Goal: Task Accomplishment & Management: Manage account settings

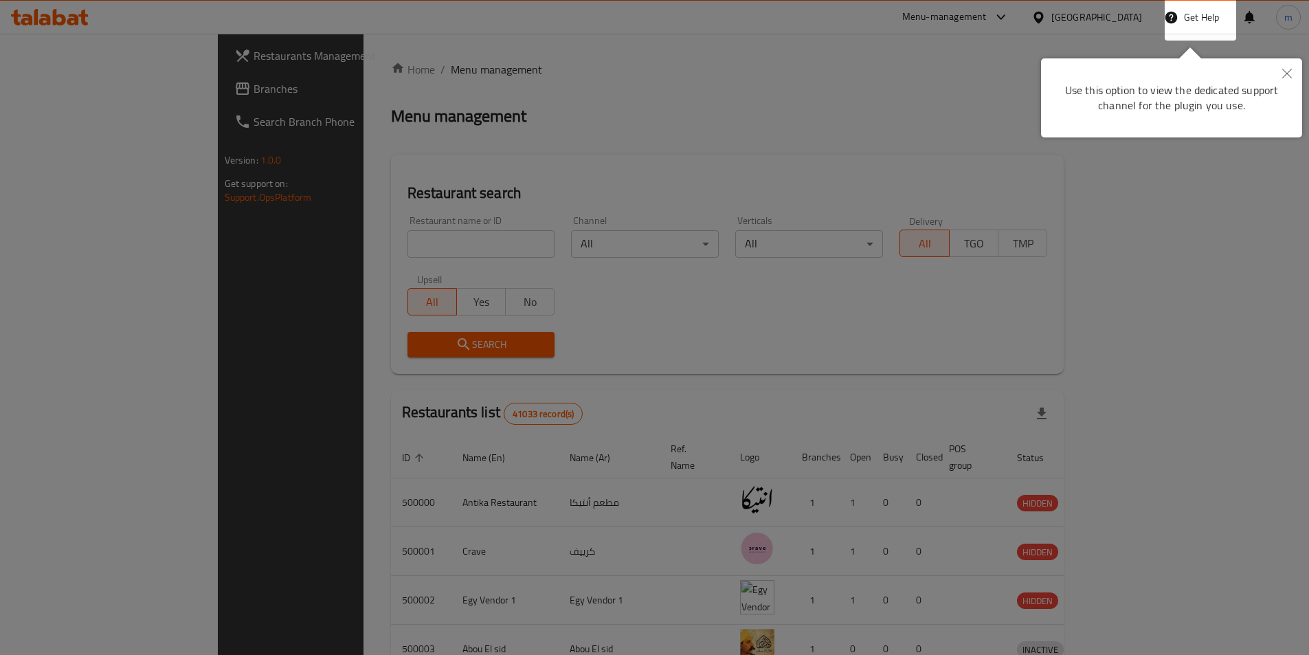
click at [867, 337] on div at bounding box center [654, 327] width 1309 height 655
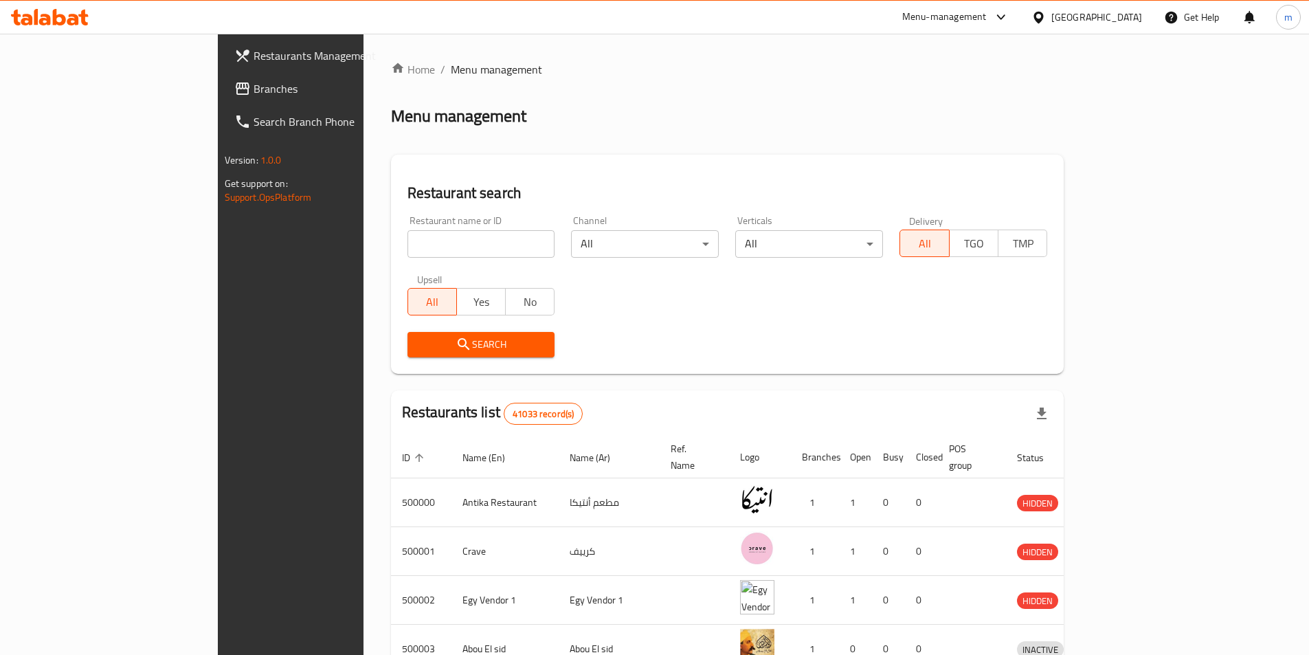
click at [1046, 19] on icon at bounding box center [1038, 17] width 14 height 14
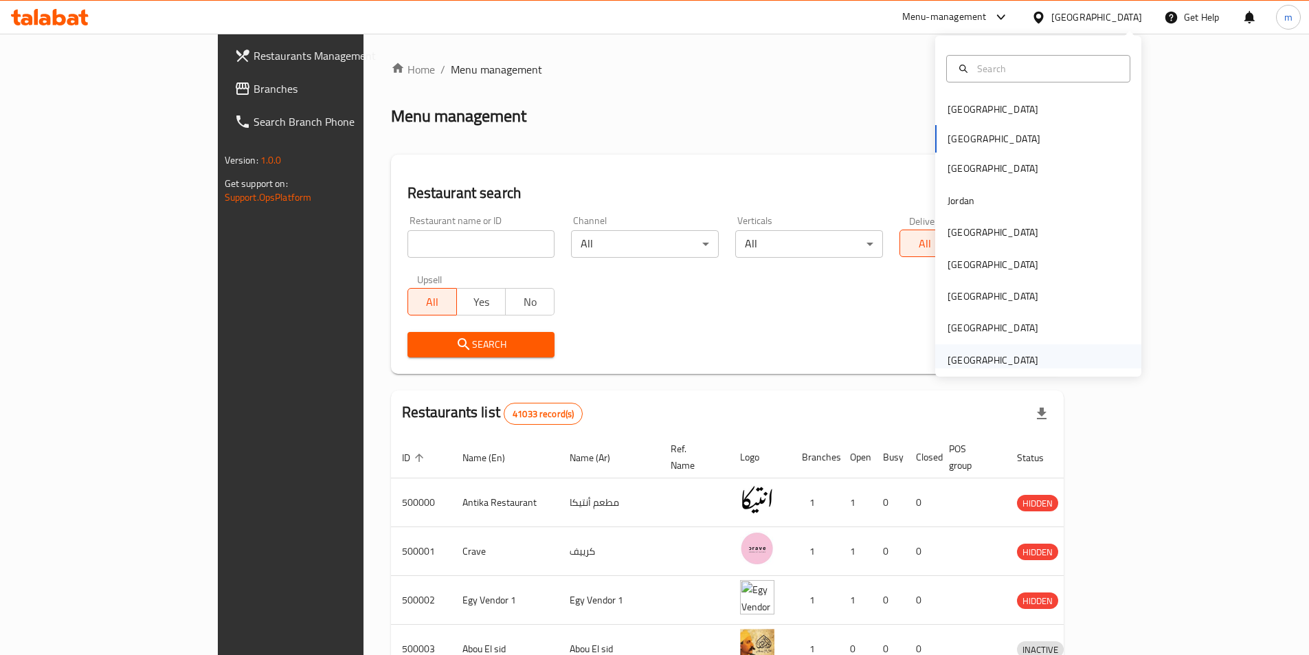
click at [987, 367] on div "[GEOGRAPHIC_DATA]" at bounding box center [992, 359] width 91 height 15
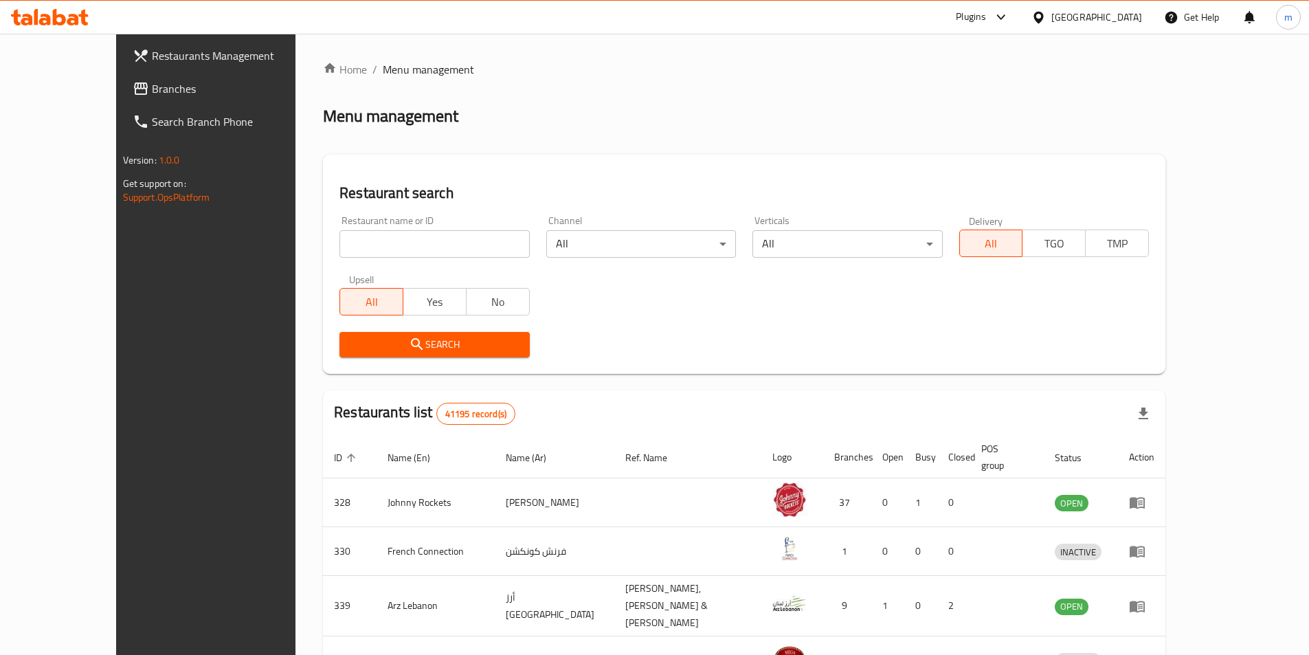
click at [339, 245] on input "search" at bounding box center [434, 243] width 190 height 27
paste input "776999"
type input "776999"
click at [407, 356] on button "Search" at bounding box center [434, 344] width 190 height 25
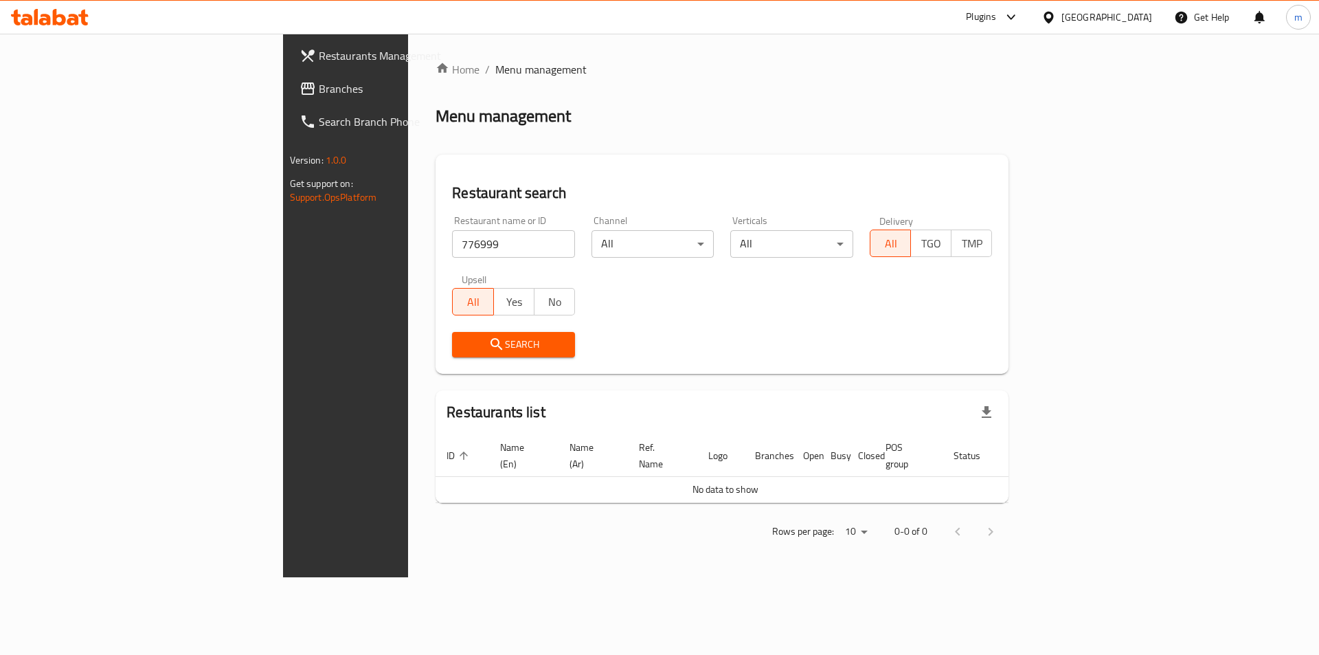
click at [319, 84] on span "Branches" at bounding box center [406, 88] width 174 height 16
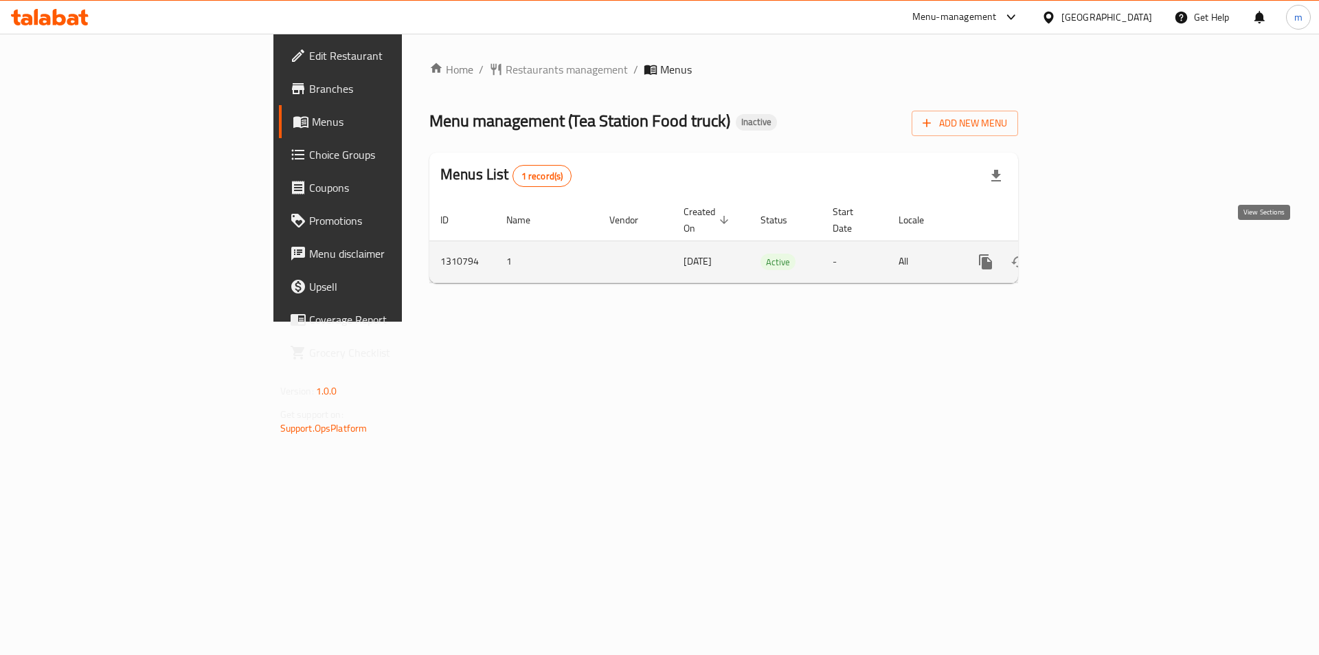
click at [1093, 254] on icon "enhanced table" at bounding box center [1085, 262] width 16 height 16
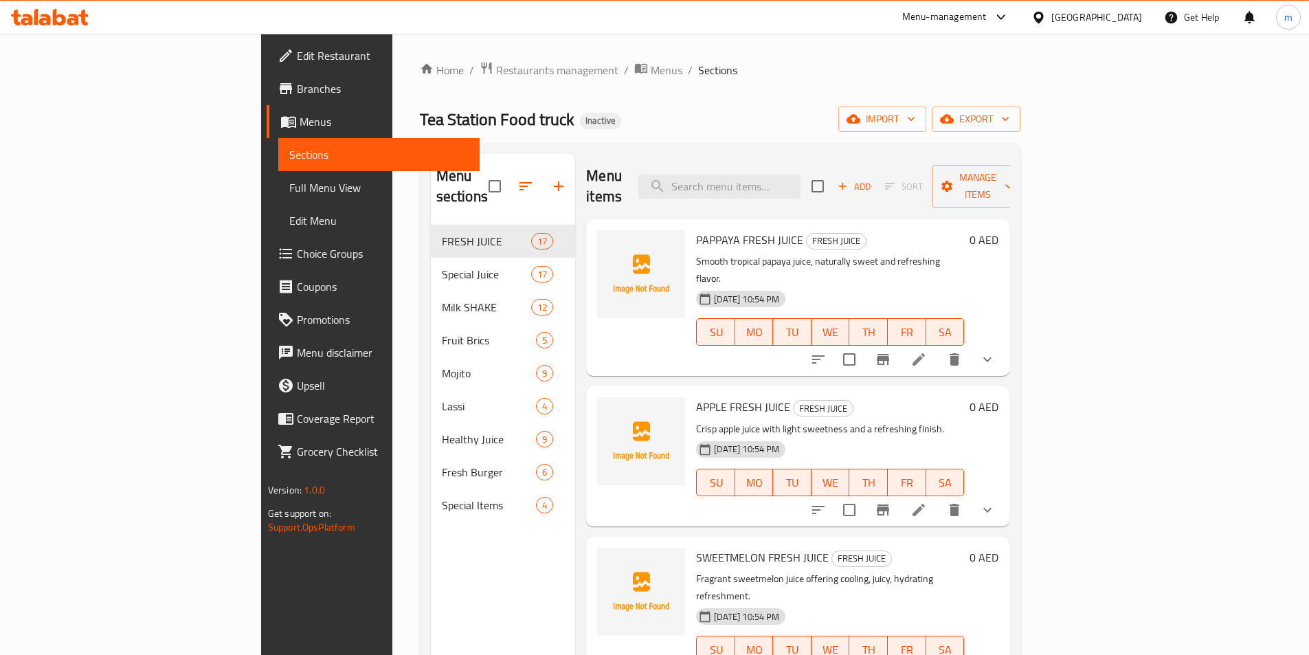
click at [267, 99] on link "Branches" at bounding box center [373, 88] width 213 height 33
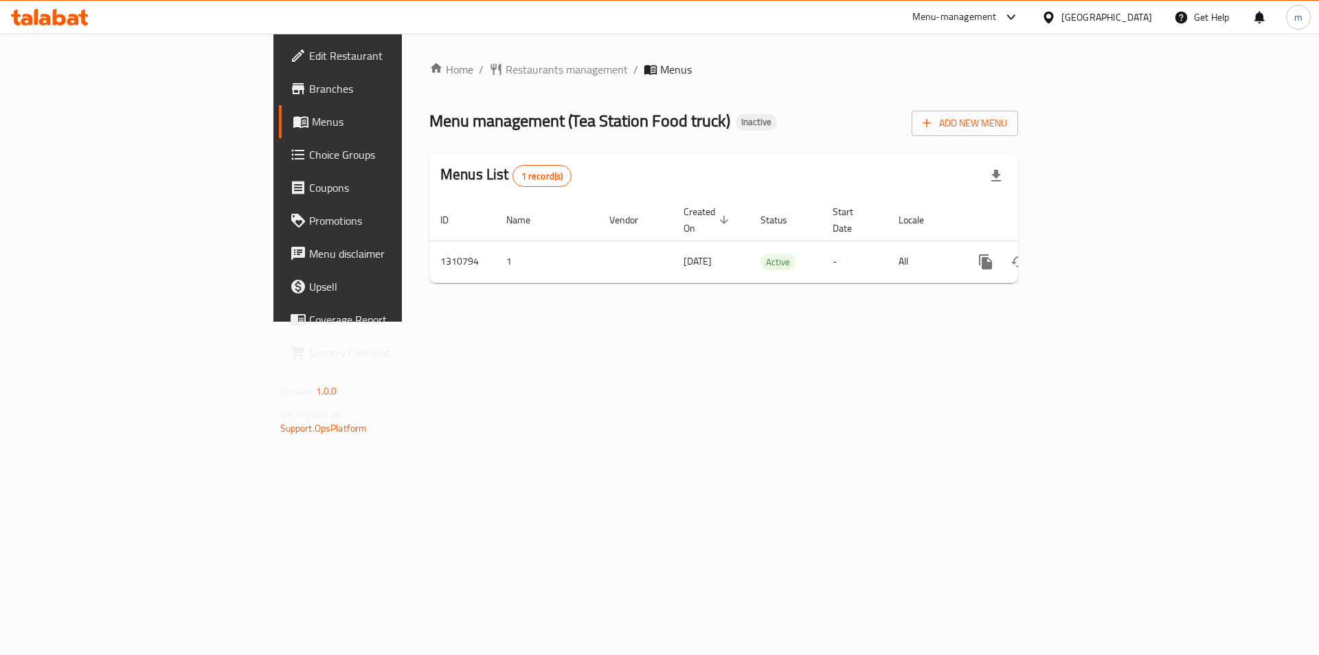
click at [843, 312] on div "Home / Restaurants management / Menus Menu management ( Tea Station Food truck …" at bounding box center [724, 178] width 644 height 288
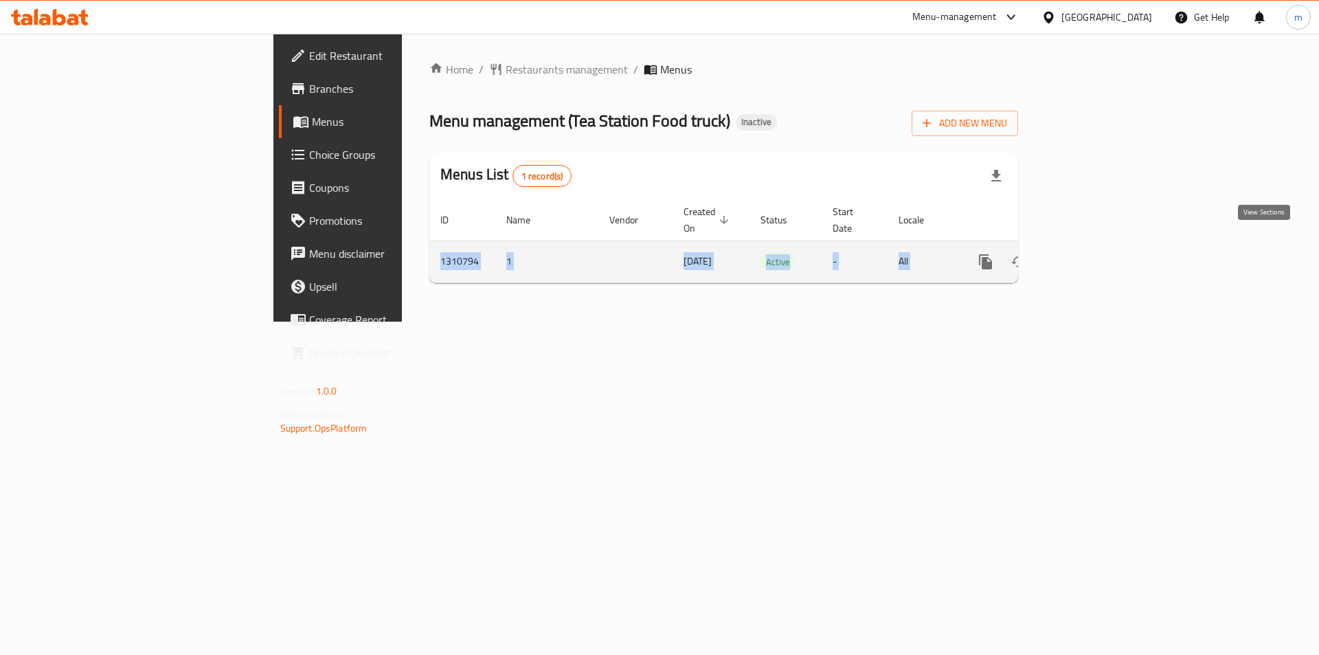
click at [1093, 254] on icon "enhanced table" at bounding box center [1085, 262] width 16 height 16
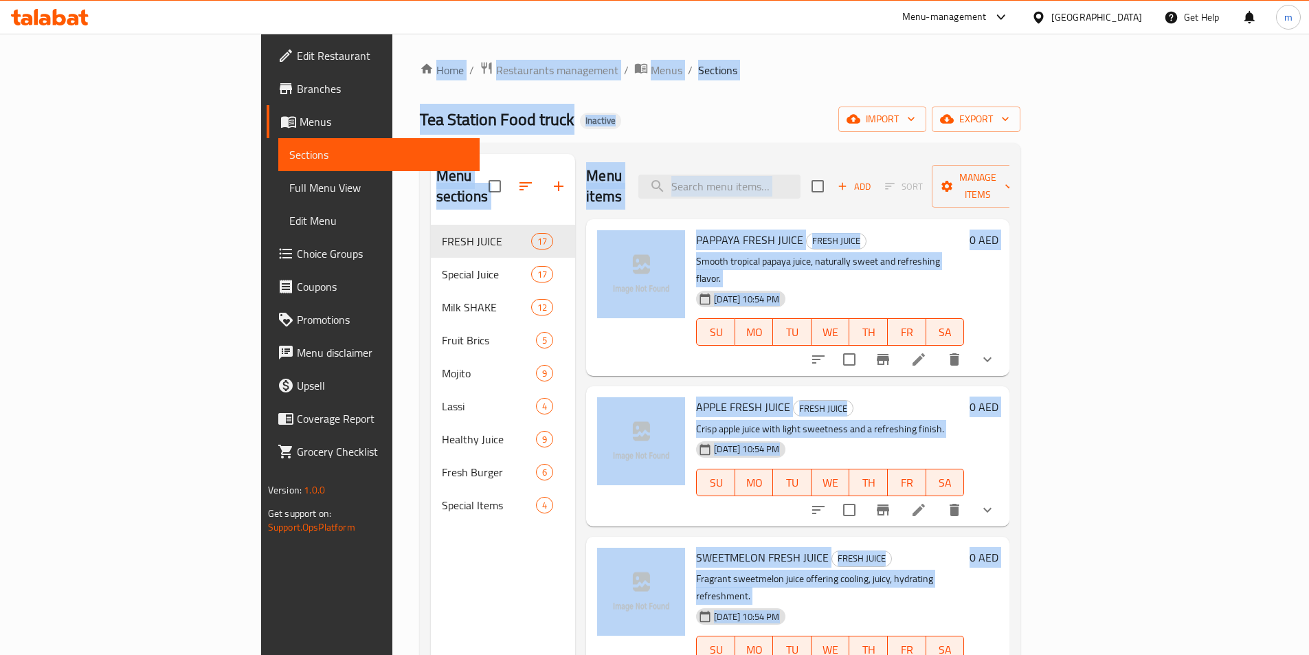
click at [912, 100] on div "Home / Restaurants management / Menus / Sections Tea Station Food truck Inactiv…" at bounding box center [720, 440] width 600 height 758
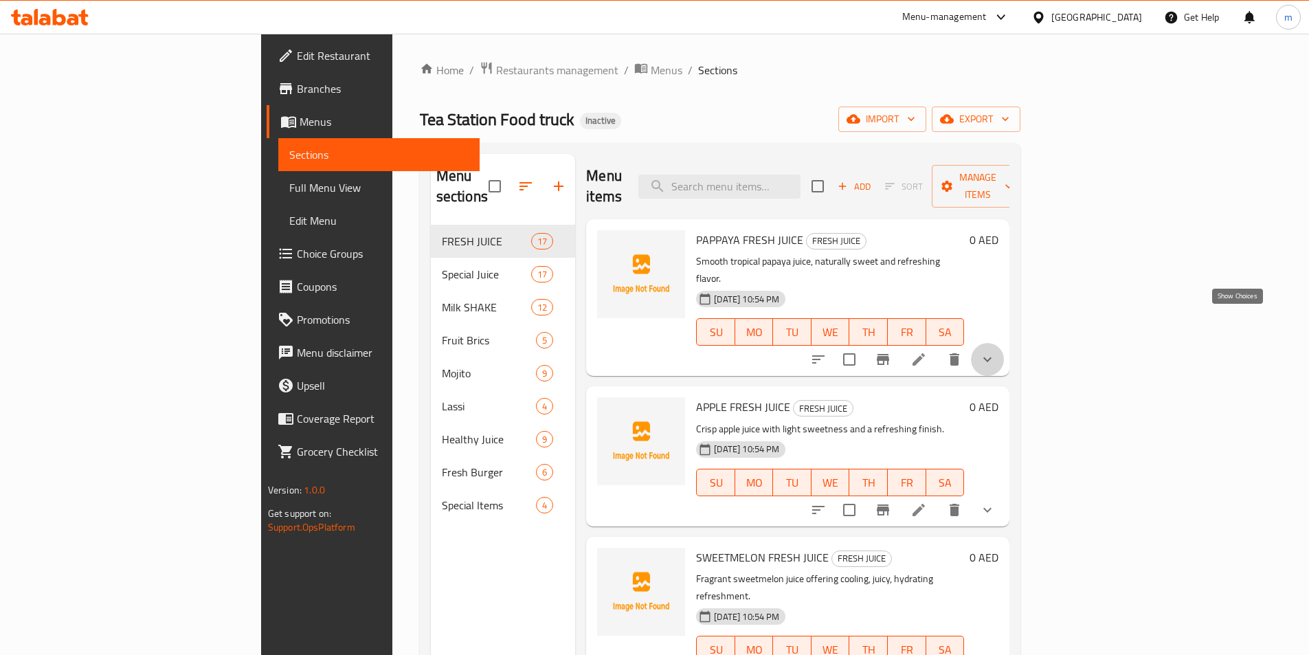
click at [995, 351] on icon "show more" at bounding box center [987, 359] width 16 height 16
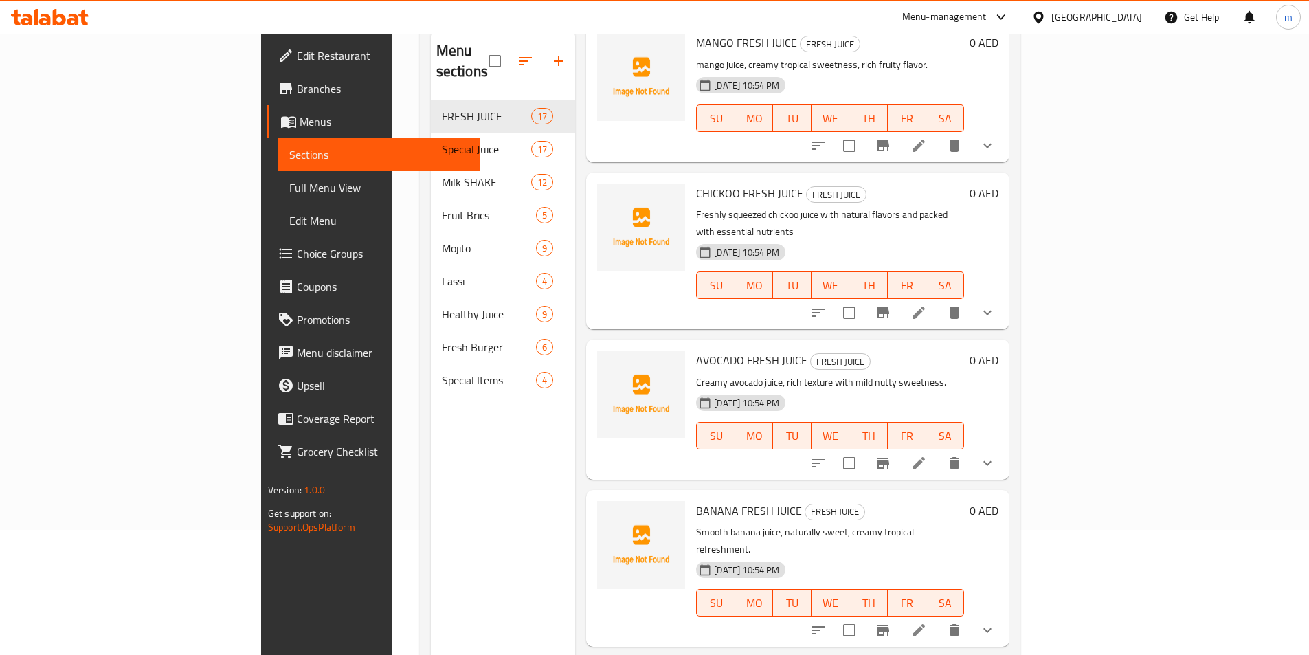
scroll to position [192, 0]
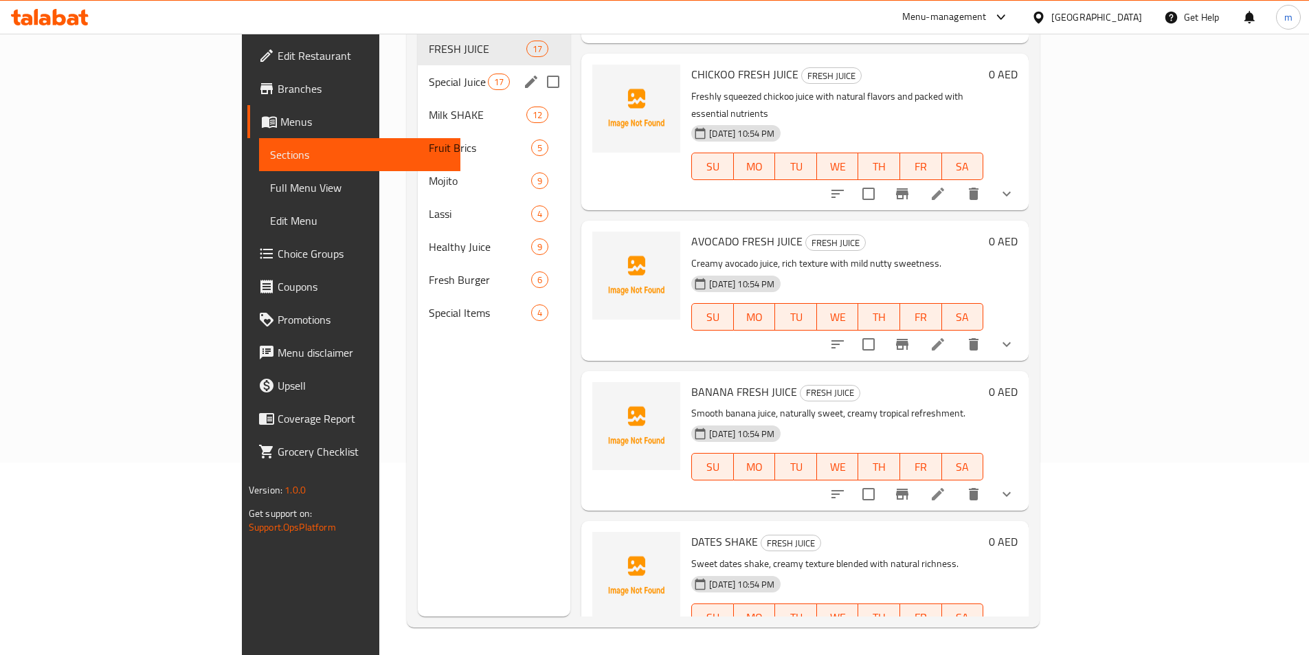
click at [429, 74] on span "Special Juice" at bounding box center [458, 82] width 59 height 16
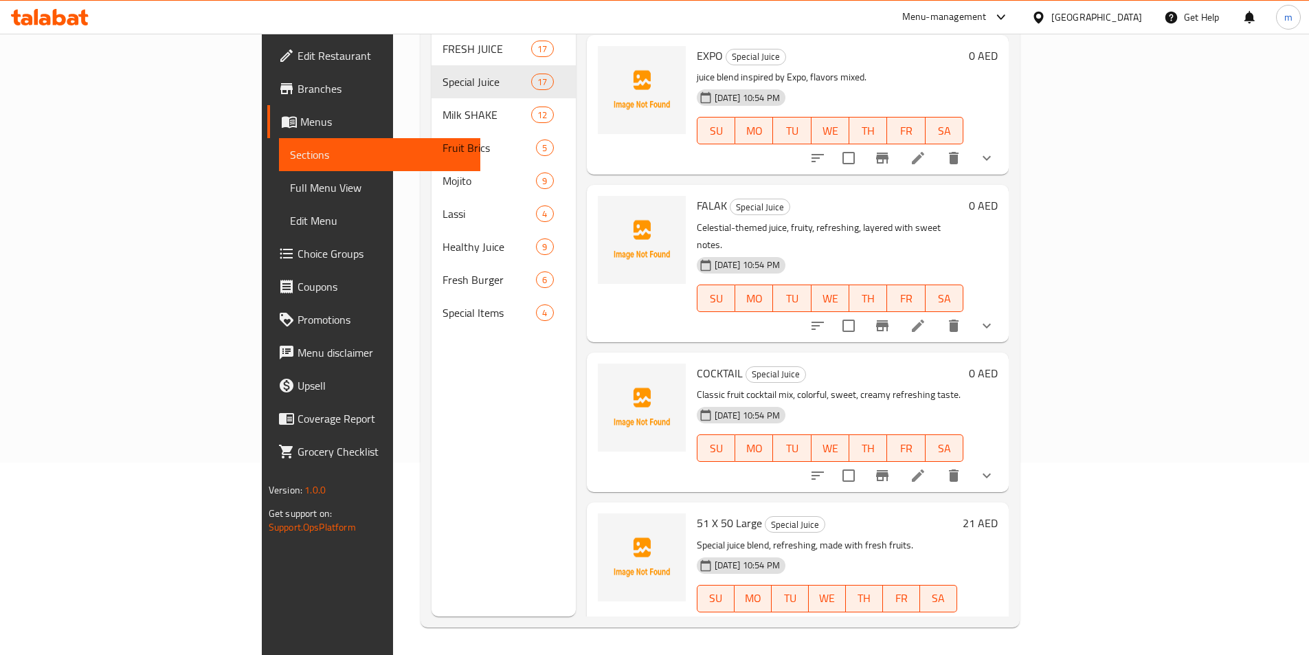
scroll to position [1931, 0]
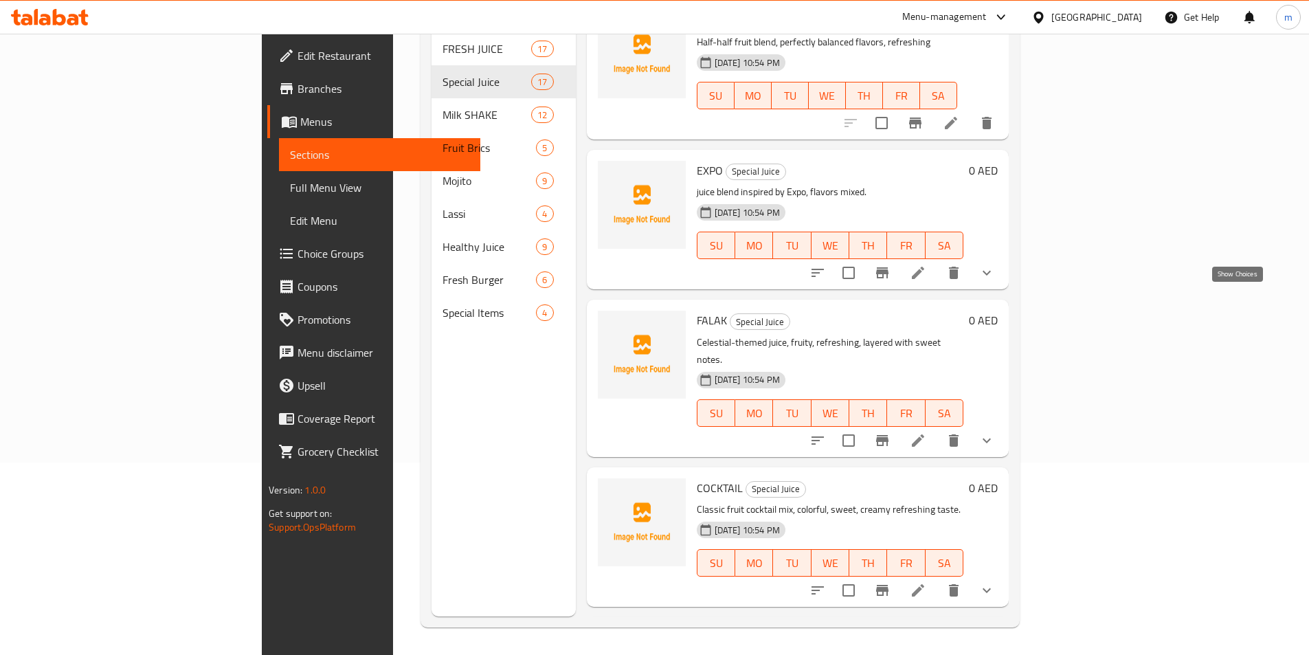
click at [995, 432] on icon "show more" at bounding box center [986, 440] width 16 height 16
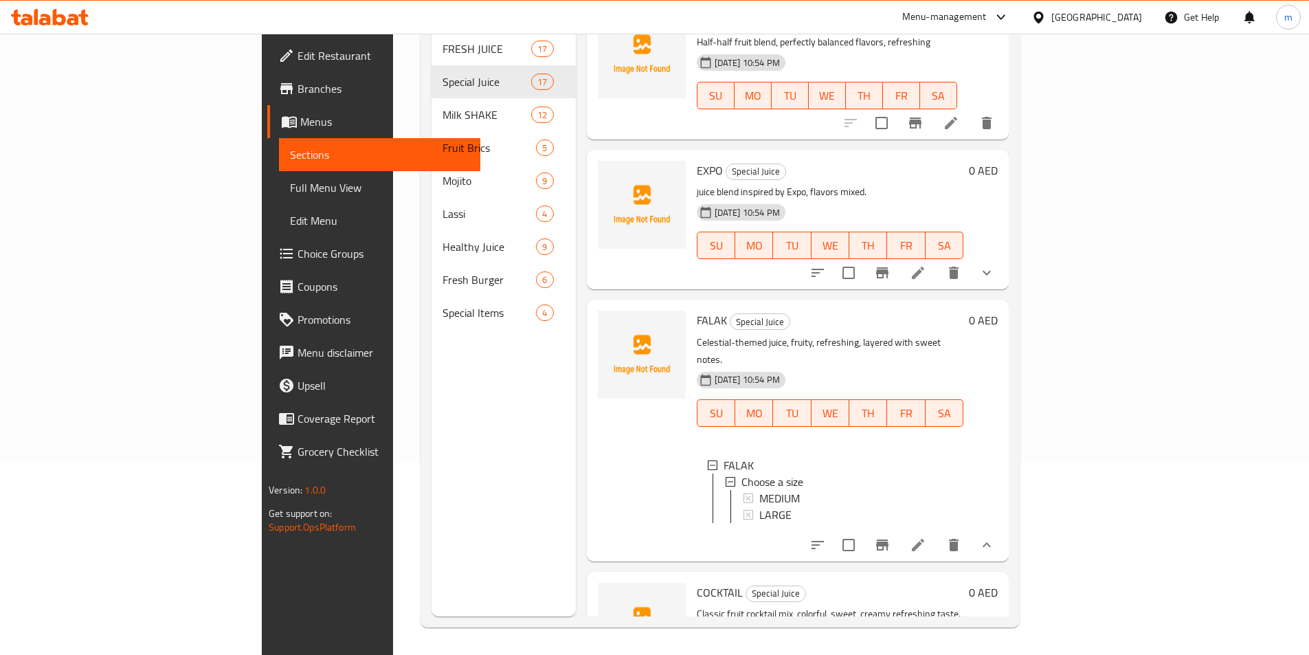
scroll to position [2046, 0]
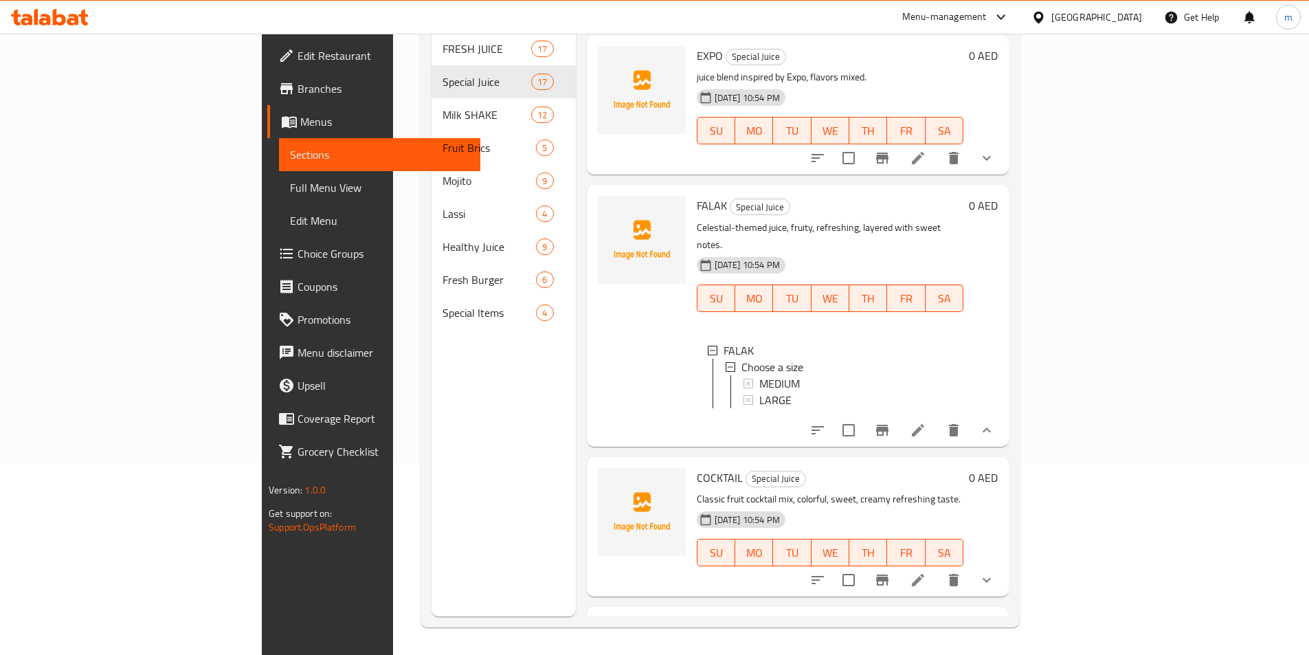
click at [995, 572] on icon "show more" at bounding box center [986, 580] width 16 height 16
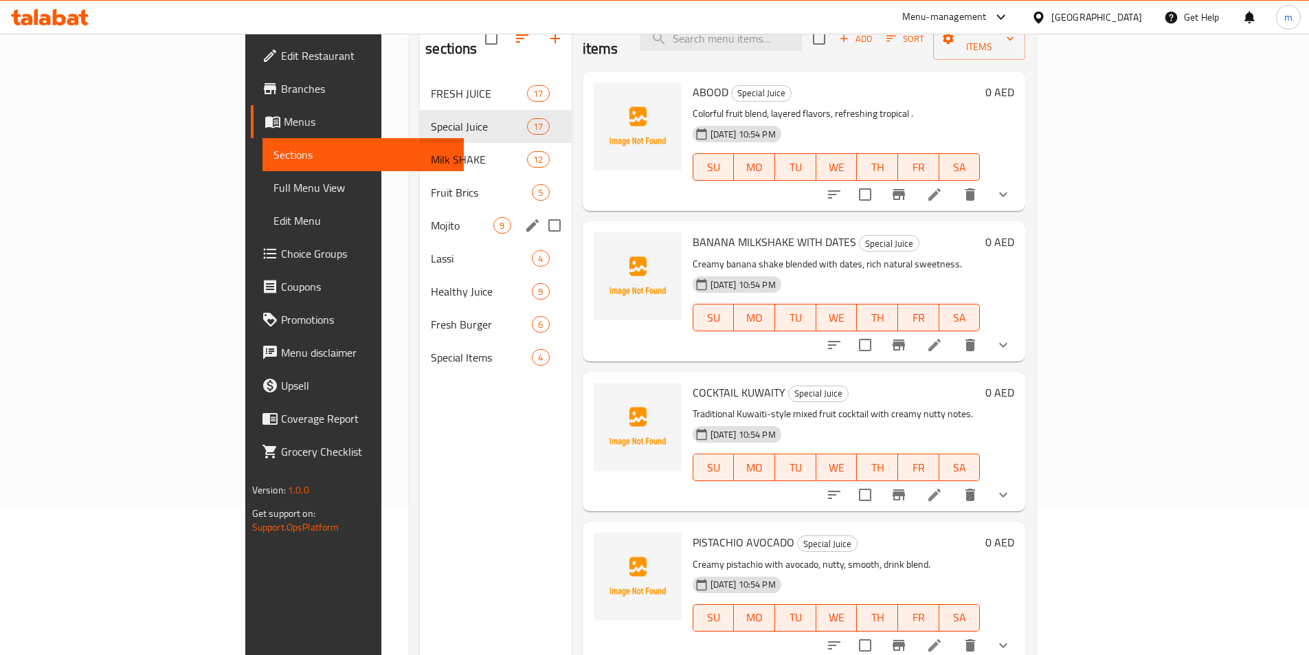
scroll to position [124, 0]
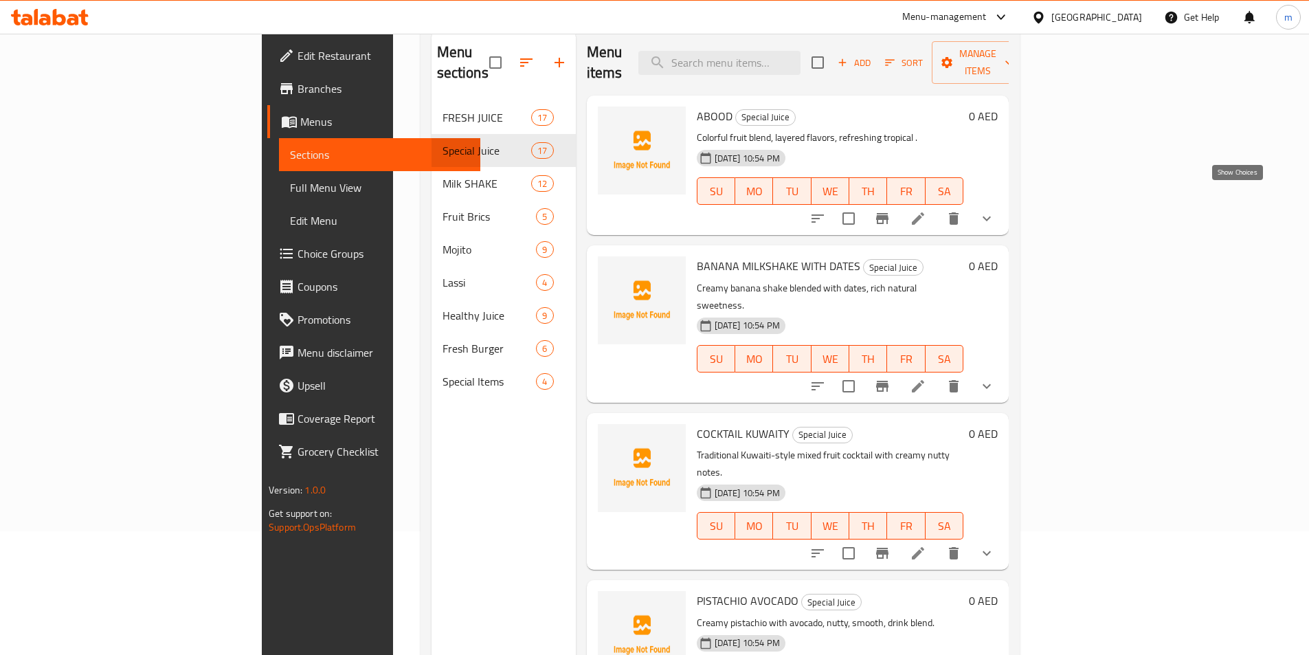
click at [995, 210] on icon "show more" at bounding box center [986, 218] width 16 height 16
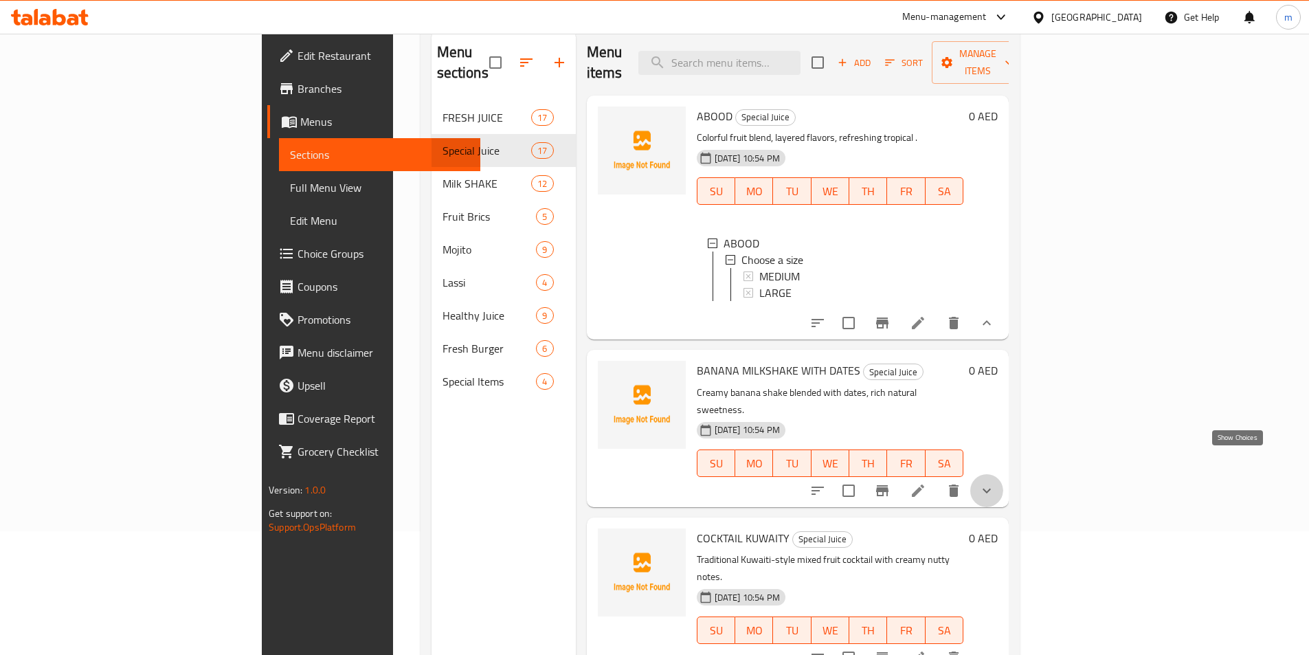
click at [995, 482] on icon "show more" at bounding box center [986, 490] width 16 height 16
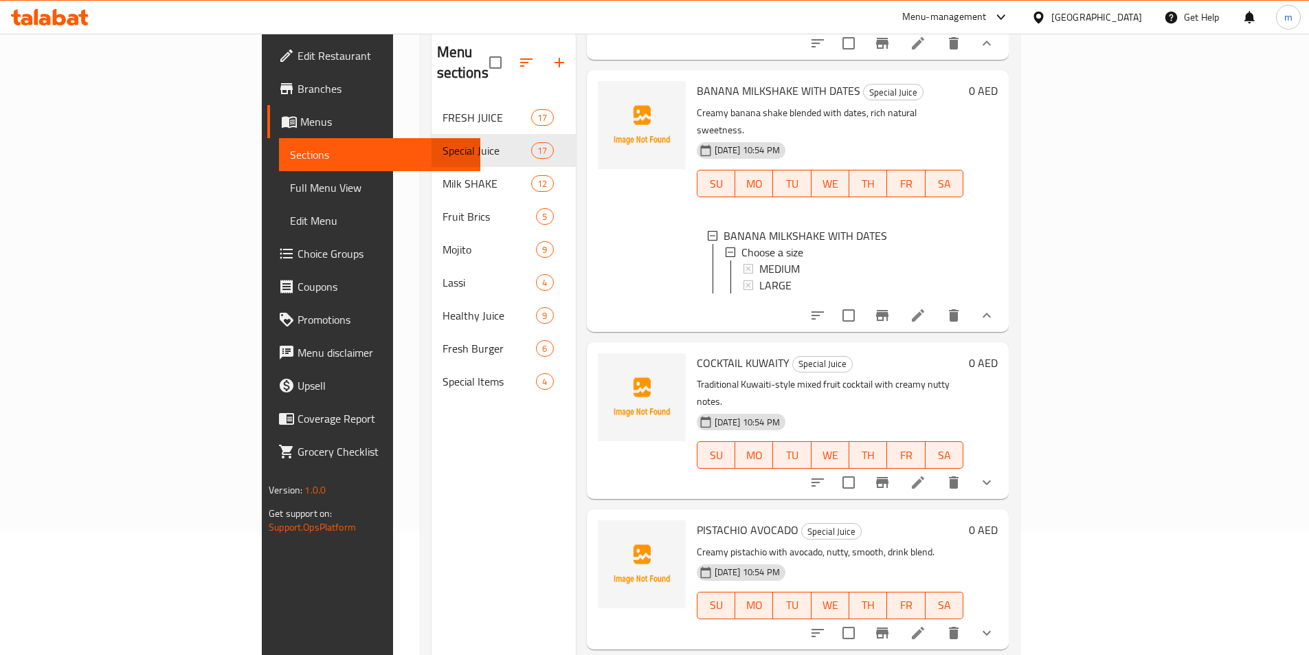
scroll to position [343, 0]
